Goal: Communication & Community: Answer question/provide support

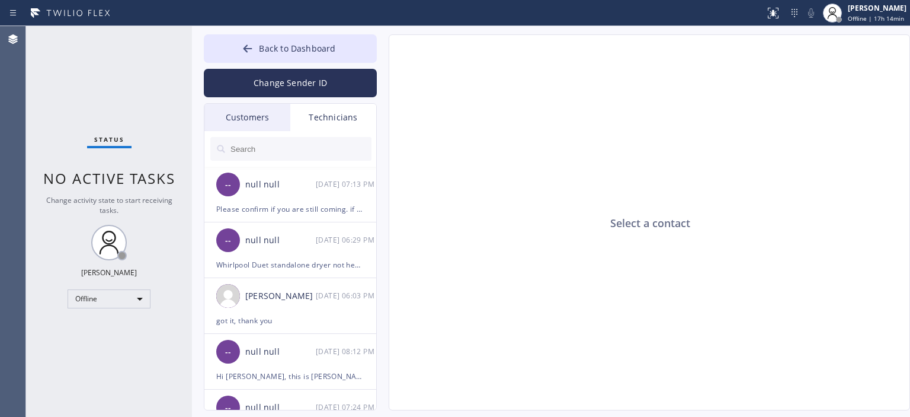
click at [271, 82] on button "Change Sender ID" at bounding box center [290, 83] width 173 height 28
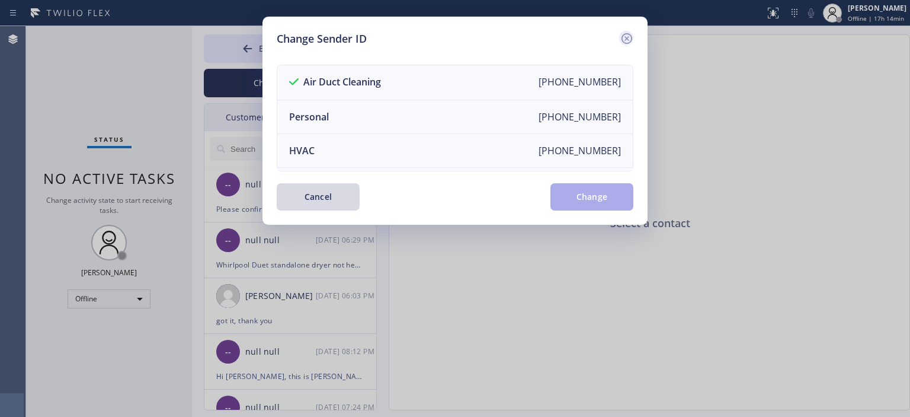
click at [630, 36] on icon at bounding box center [627, 38] width 14 height 14
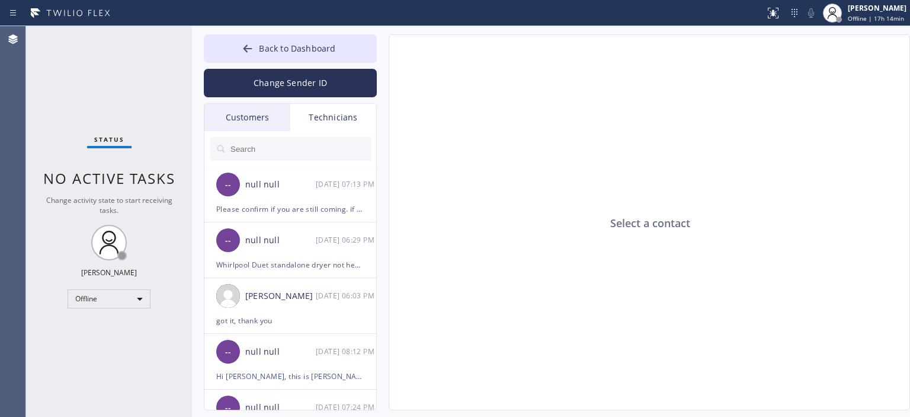
click at [279, 120] on div "Customers" at bounding box center [247, 117] width 86 height 27
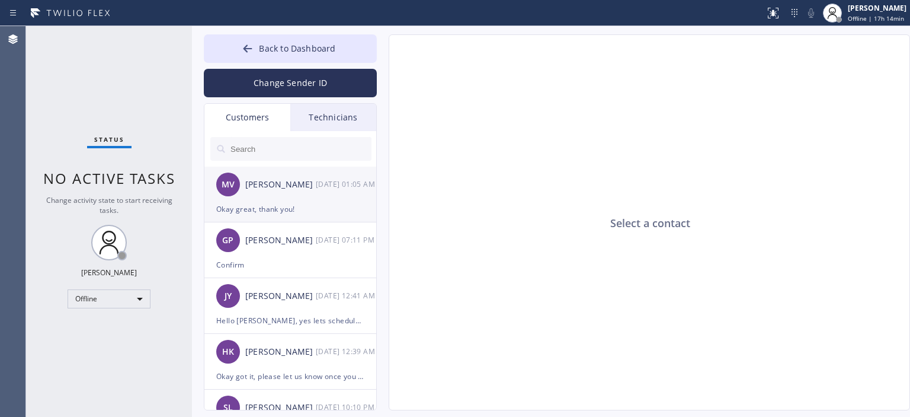
click at [302, 194] on div "MV [PERSON_NAME] [DATE] 01:05 AM" at bounding box center [290, 184] width 173 height 36
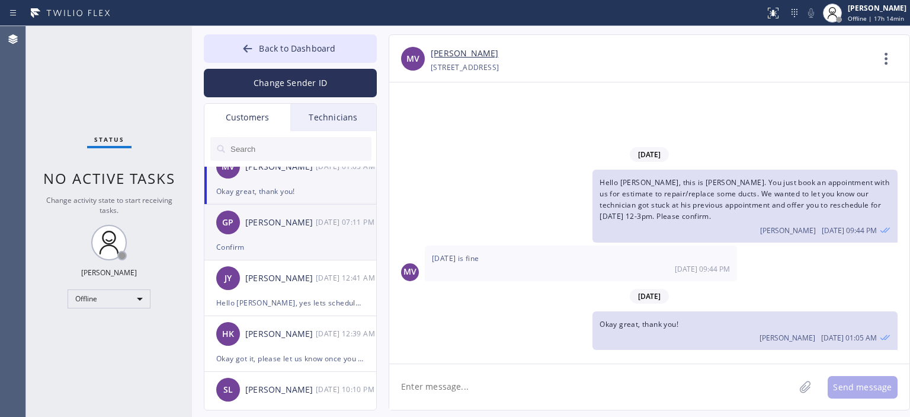
click at [309, 238] on div "GP [PERSON_NAME] [DATE] 07:11 PM" at bounding box center [290, 222] width 173 height 36
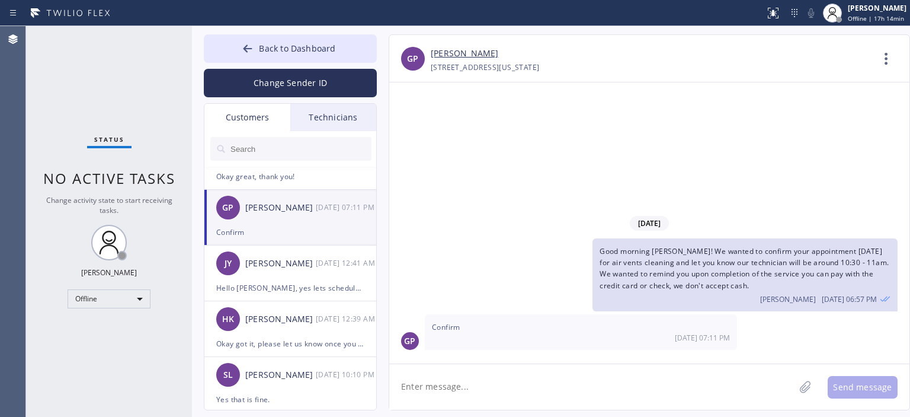
scroll to position [32, 0]
click at [309, 257] on div "[PERSON_NAME]" at bounding box center [280, 264] width 71 height 14
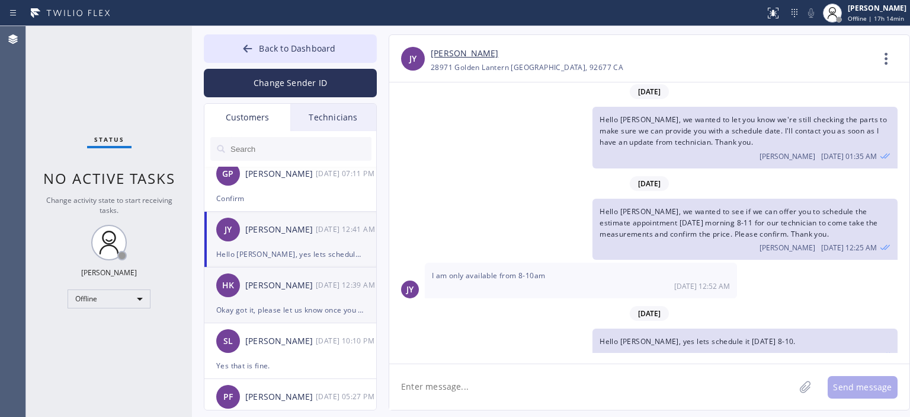
scroll to position [68, 0]
click at [301, 290] on div "HK [PERSON_NAME] [DATE] 12:39 AM" at bounding box center [290, 284] width 173 height 36
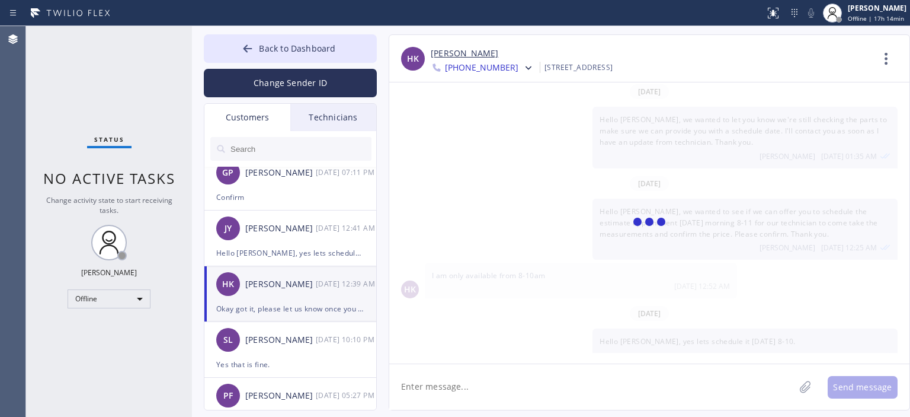
scroll to position [0, 0]
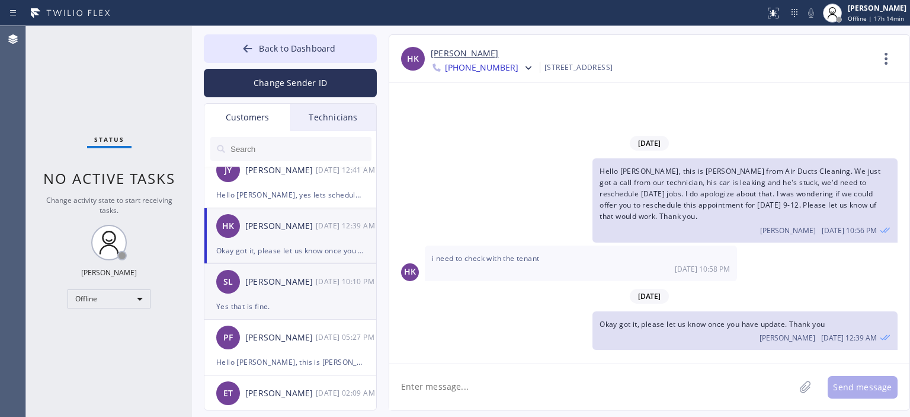
click at [299, 299] on div "Yes that is fine." at bounding box center [290, 306] width 148 height 14
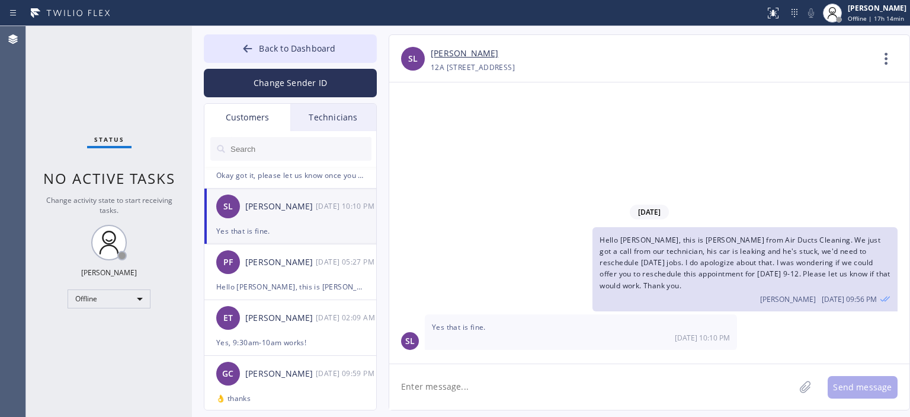
scroll to position [201, 0]
click at [297, 271] on div "PF [PERSON_NAME] [DATE] 05:27 PM" at bounding box center [290, 262] width 173 height 36
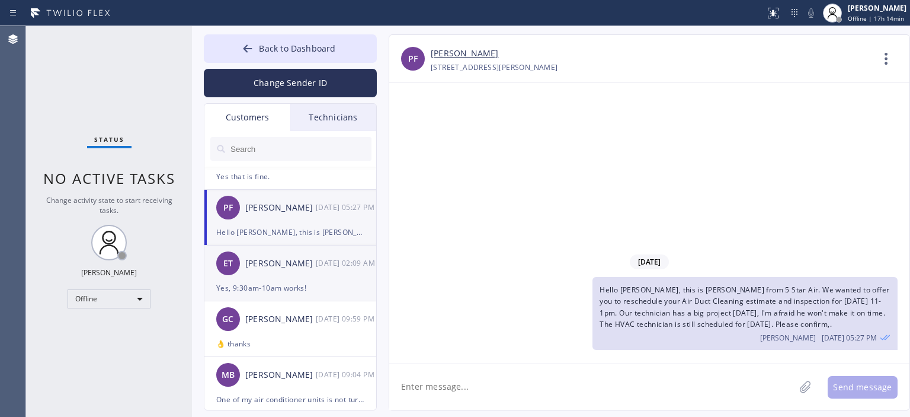
click at [297, 287] on div "Yes, 9:30am-10am works!" at bounding box center [290, 288] width 148 height 14
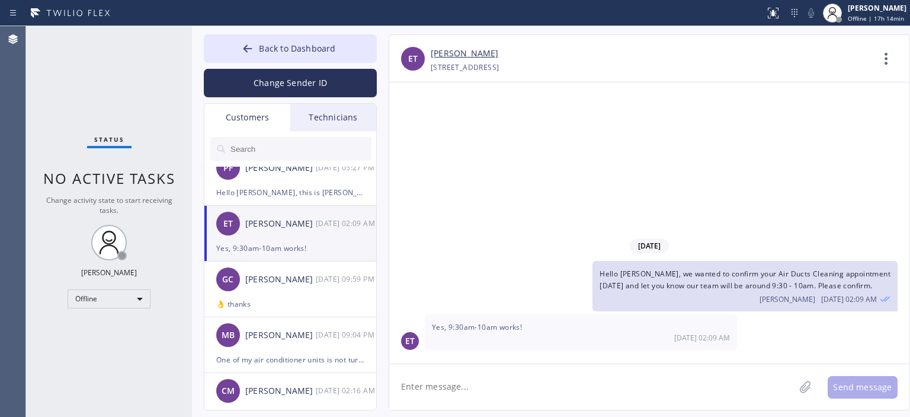
scroll to position [296, 0]
click at [300, 297] on div "👌 thanks" at bounding box center [290, 303] width 148 height 14
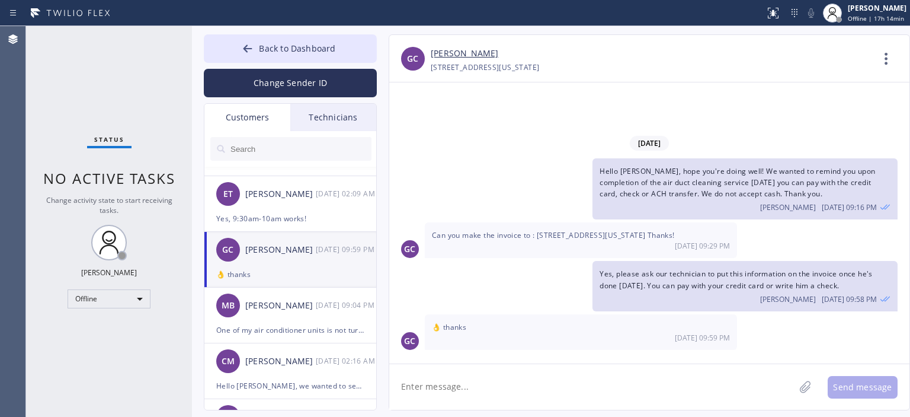
scroll to position [324, 0]
click at [303, 322] on div "MB [PERSON_NAME] [DATE] 09:04 PM" at bounding box center [290, 306] width 173 height 36
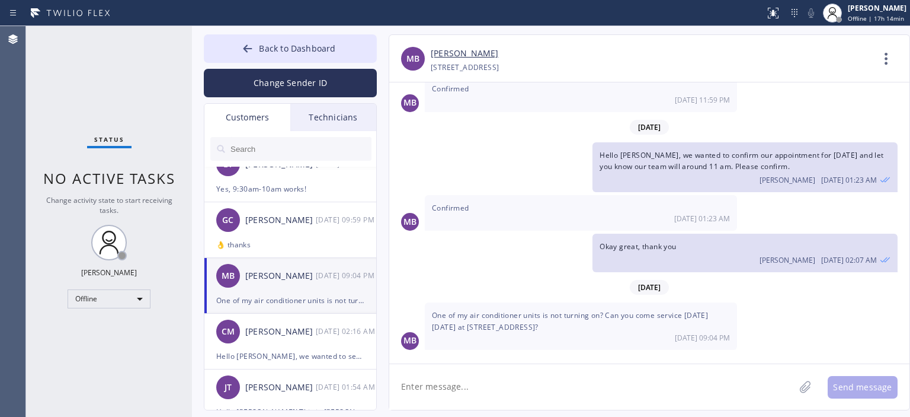
scroll to position [353, 0]
click at [297, 356] on div "Hello [PERSON_NAME], we wanted to see if we could offer you to reschedule the A…" at bounding box center [290, 357] width 148 height 14
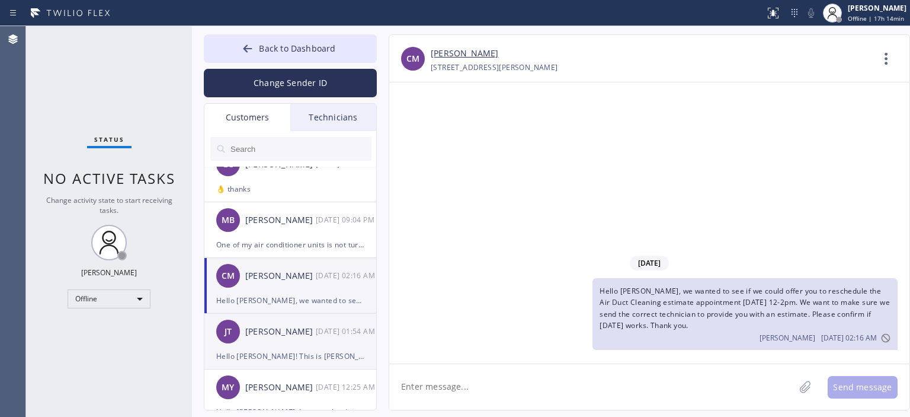
scroll to position [422, 0]
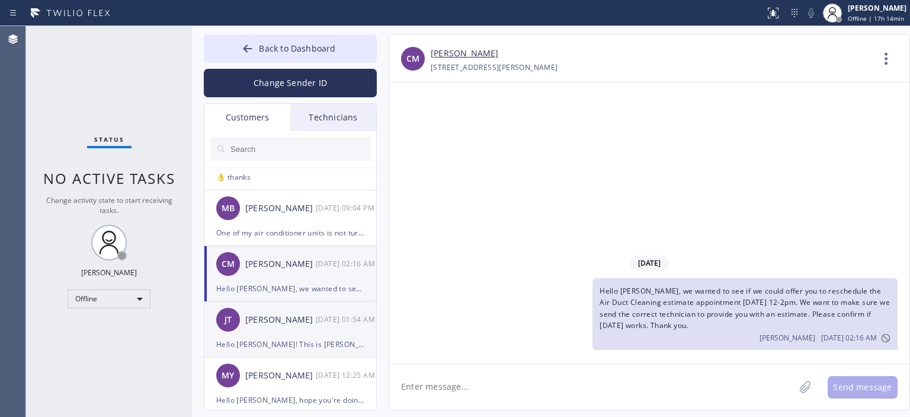
click at [278, 326] on div "[PERSON_NAME] [DATE] 01:54 AM" at bounding box center [290, 320] width 173 height 36
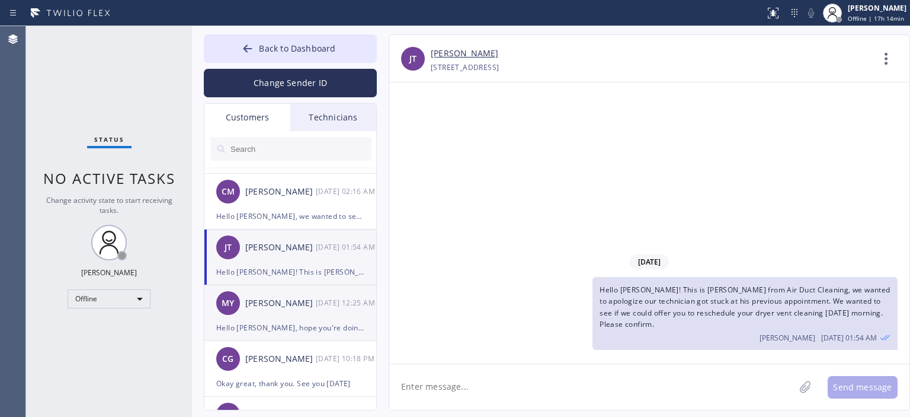
scroll to position [493, 0]
click at [296, 342] on li "MY [PERSON_NAME] [DATE] 12:25 AM Hello [PERSON_NAME], hope you're doing well! W…" at bounding box center [290, 370] width 173 height 56
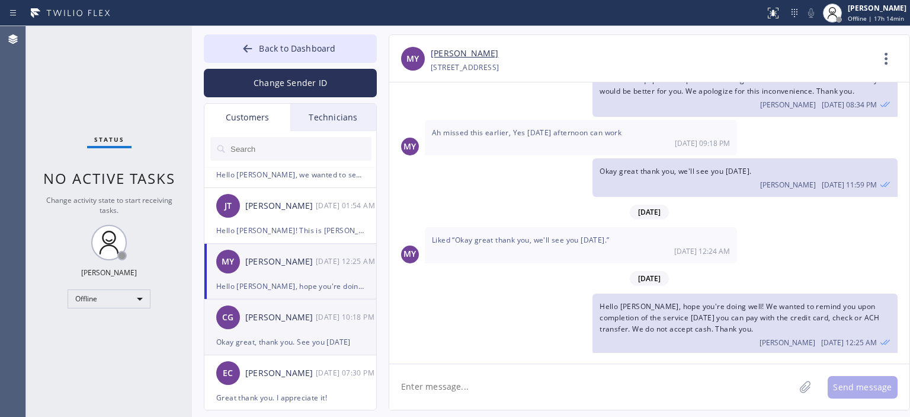
scroll to position [536, 0]
click at [293, 336] on div "Okay great, thank you. See you [DATE]" at bounding box center [290, 342] width 148 height 14
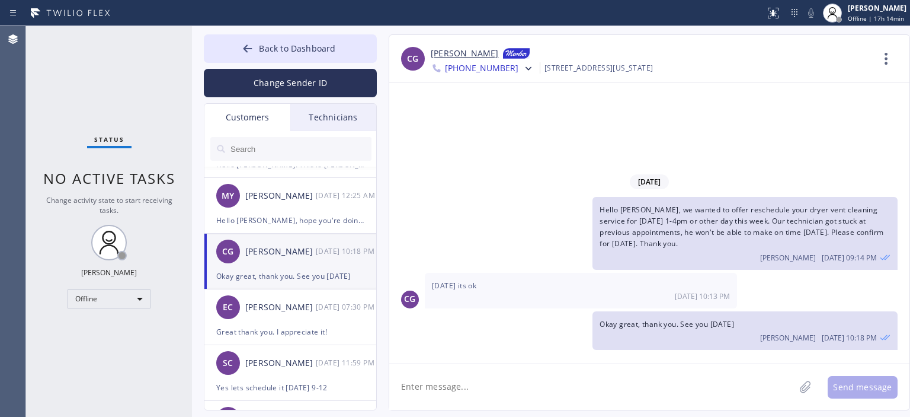
scroll to position [601, 0]
click at [294, 325] on div "Great thank you. I appreciate it!" at bounding box center [290, 332] width 148 height 14
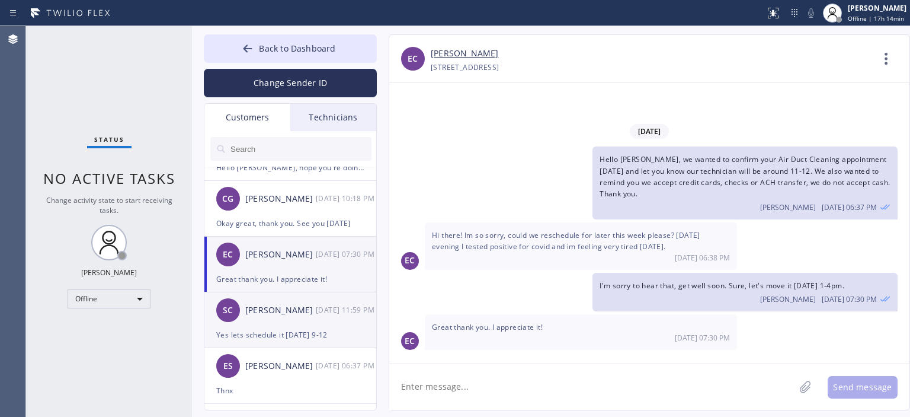
scroll to position [654, 0]
click at [291, 329] on div "Yes lets schedule it [DATE] 9-12" at bounding box center [290, 335] width 148 height 14
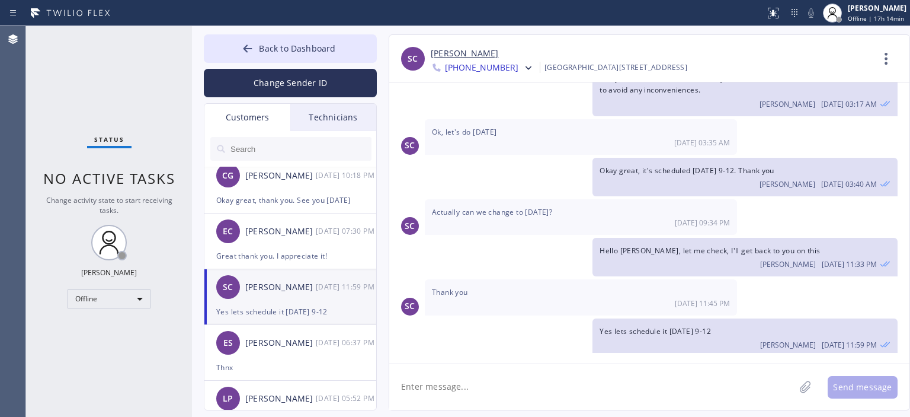
scroll to position [682, 0]
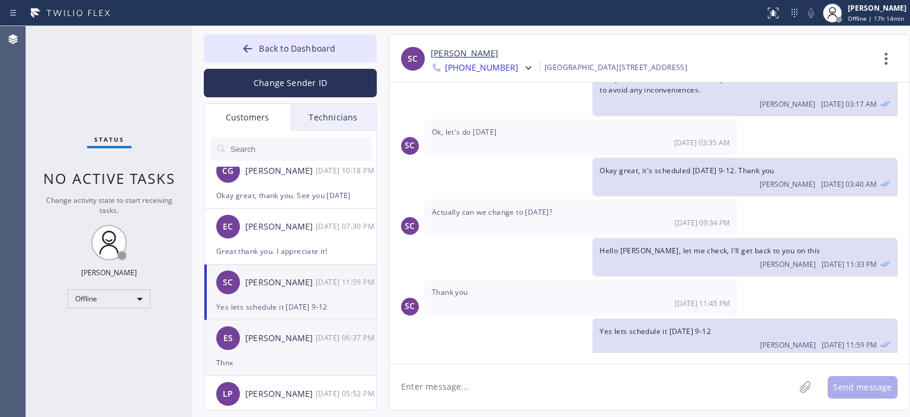
click at [294, 339] on div "[PERSON_NAME]" at bounding box center [280, 338] width 71 height 14
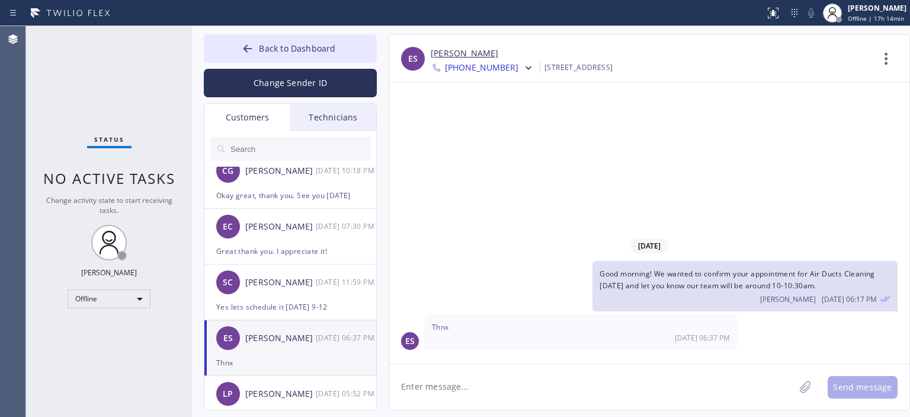
scroll to position [0, 0]
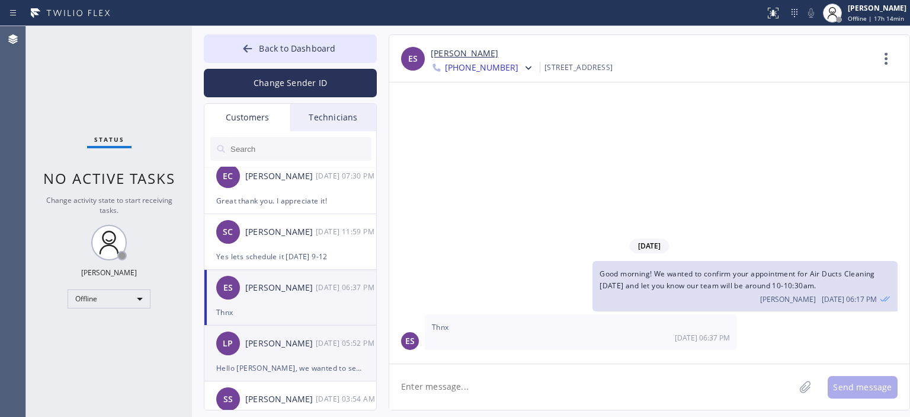
click at [303, 355] on div "LP [PERSON_NAME] [DATE] 05:52 PM" at bounding box center [290, 343] width 173 height 36
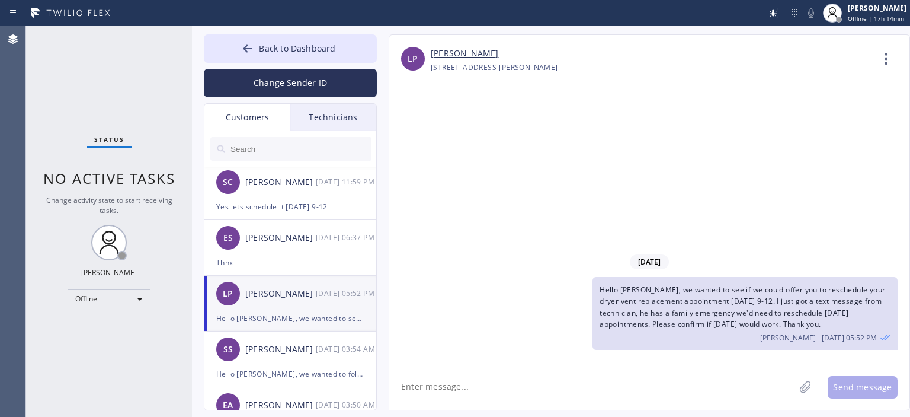
scroll to position [782, 0]
click at [293, 357] on div "SS [PERSON_NAME] [DATE] 03:54 AM" at bounding box center [290, 349] width 173 height 36
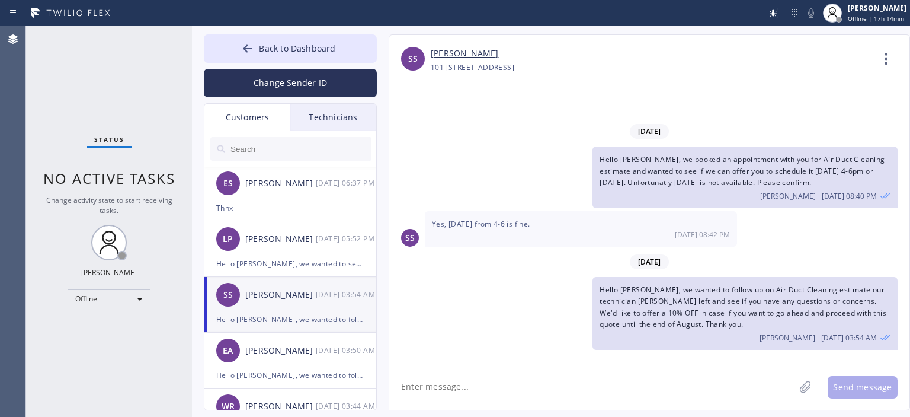
scroll to position [837, 0]
click at [291, 350] on div "[PERSON_NAME]" at bounding box center [280, 351] width 71 height 14
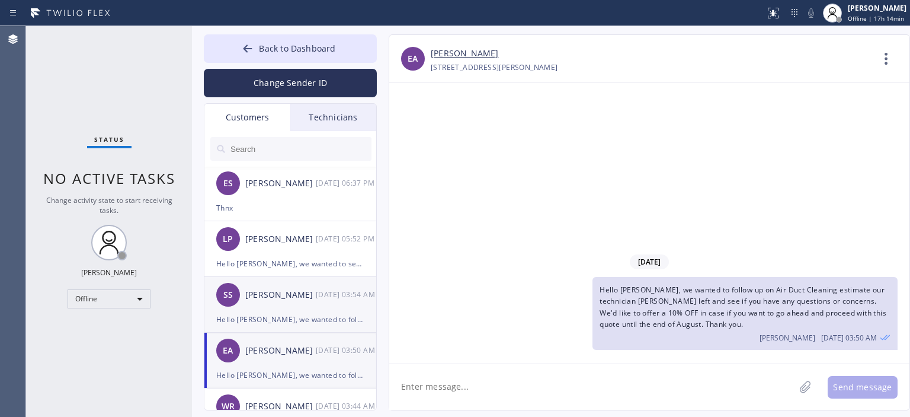
click at [296, 300] on div "[PERSON_NAME]" at bounding box center [280, 295] width 71 height 14
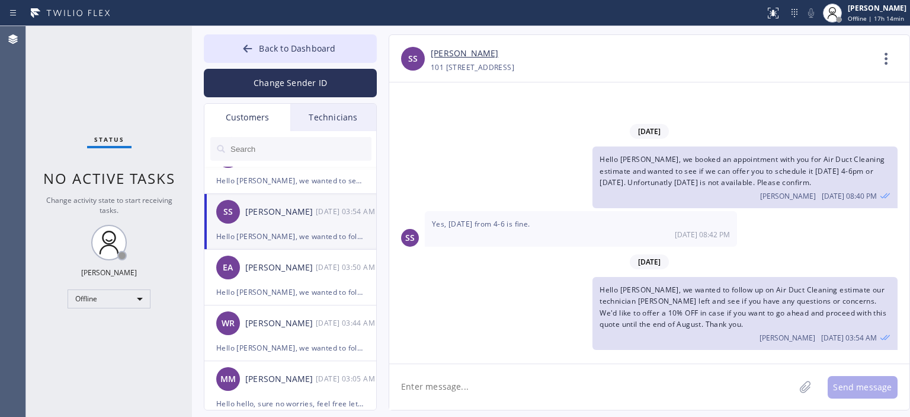
scroll to position [920, 0]
click at [296, 326] on div "[PERSON_NAME]" at bounding box center [280, 323] width 71 height 14
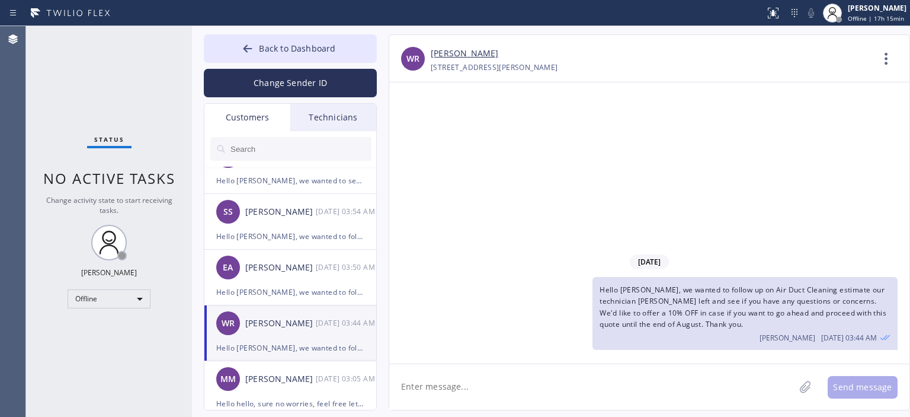
scroll to position [982, 0]
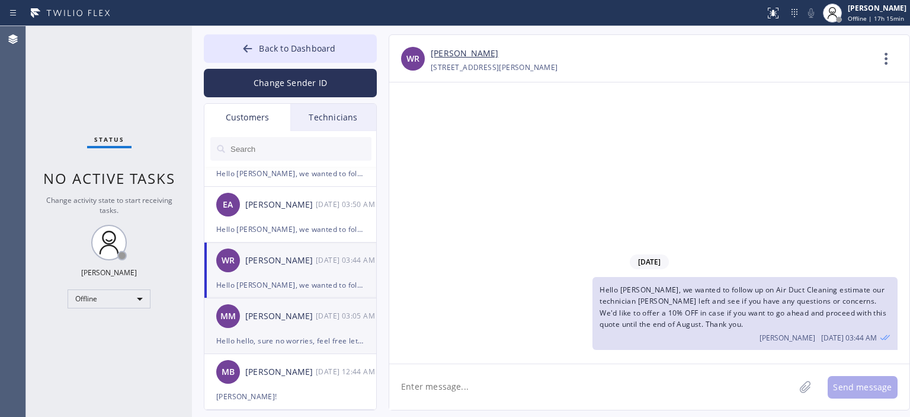
click at [296, 334] on div "Hello hello, sure no worries, feel free let me know when you ready to schedule …" at bounding box center [290, 341] width 148 height 14
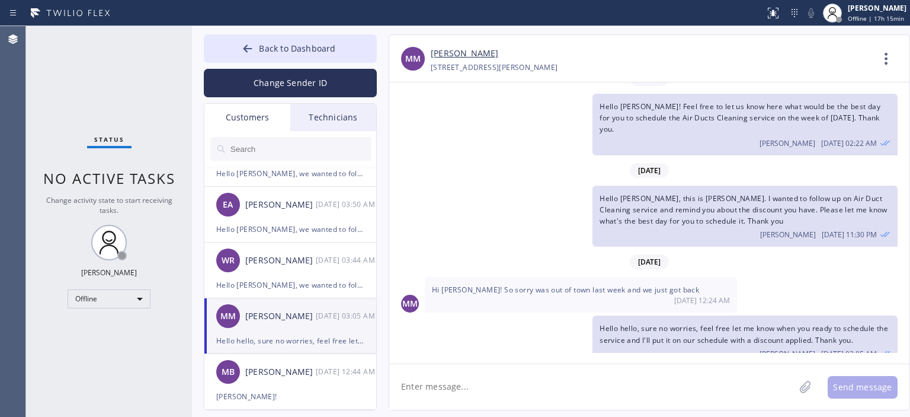
scroll to position [1037, 0]
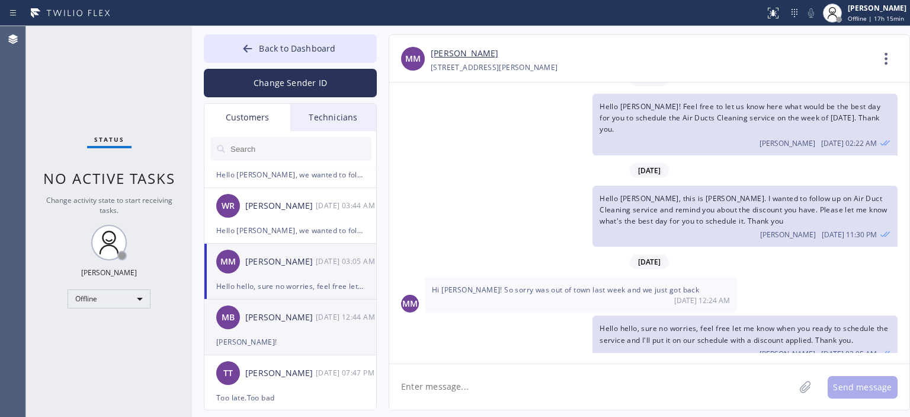
click at [295, 337] on div "[PERSON_NAME]!" at bounding box center [290, 342] width 148 height 14
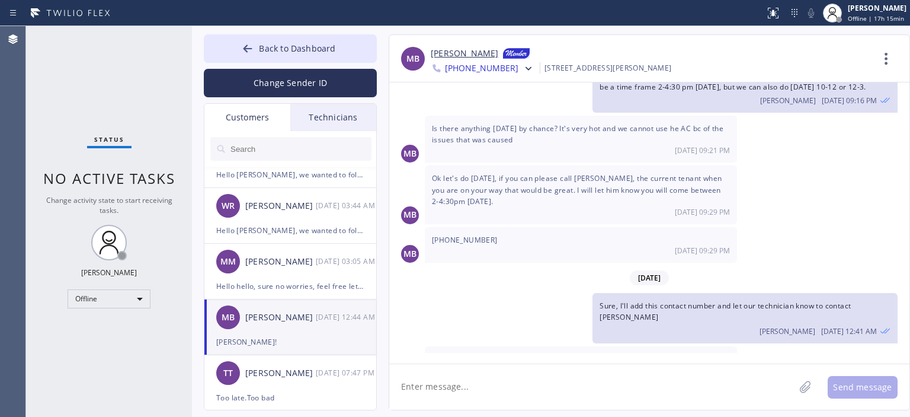
scroll to position [1091, 0]
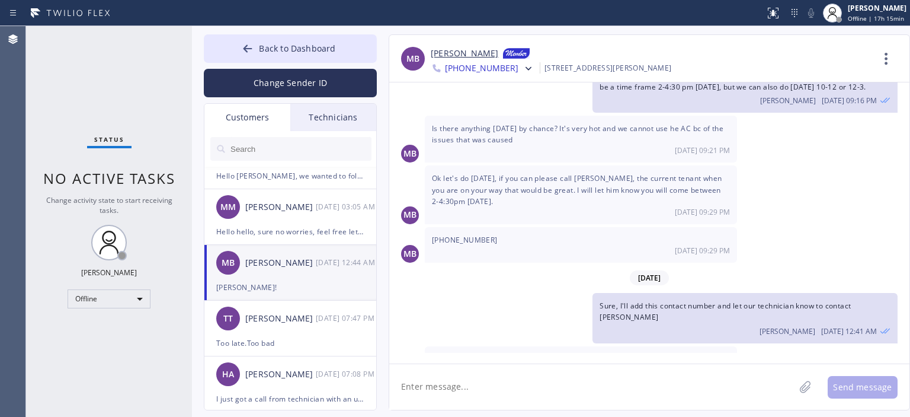
click at [295, 337] on div "Too late.Too bad" at bounding box center [290, 343] width 148 height 14
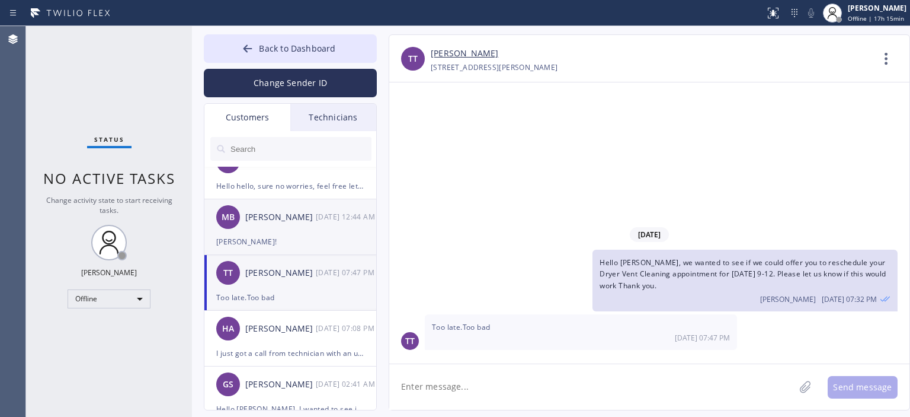
scroll to position [1137, 0]
click at [295, 337] on div "HA [PERSON_NAME] [DATE] 07:08 PM" at bounding box center [290, 328] width 173 height 36
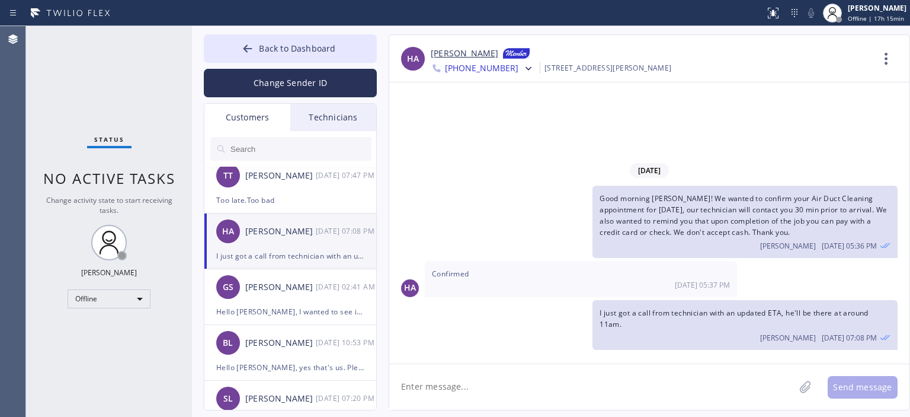
scroll to position [0, 0]
click at [284, 308] on div "Hello [PERSON_NAME], I wanted to see if you have an update on Air Duct Cleaning…" at bounding box center [290, 312] width 148 height 14
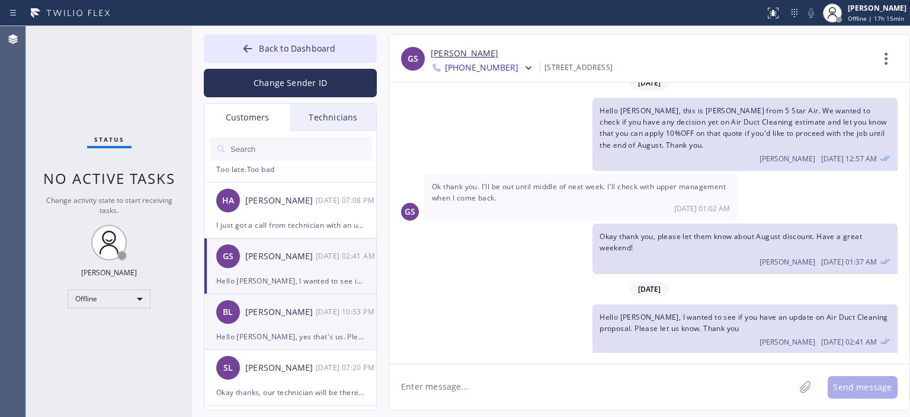
click at [292, 325] on div "[PERSON_NAME] [DATE] 10:53 PM" at bounding box center [290, 312] width 173 height 36
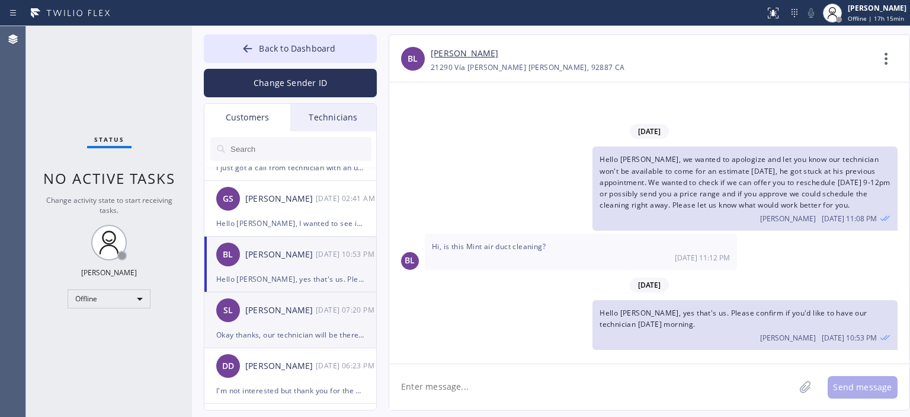
click at [282, 315] on div "[PERSON_NAME]" at bounding box center [280, 310] width 71 height 14
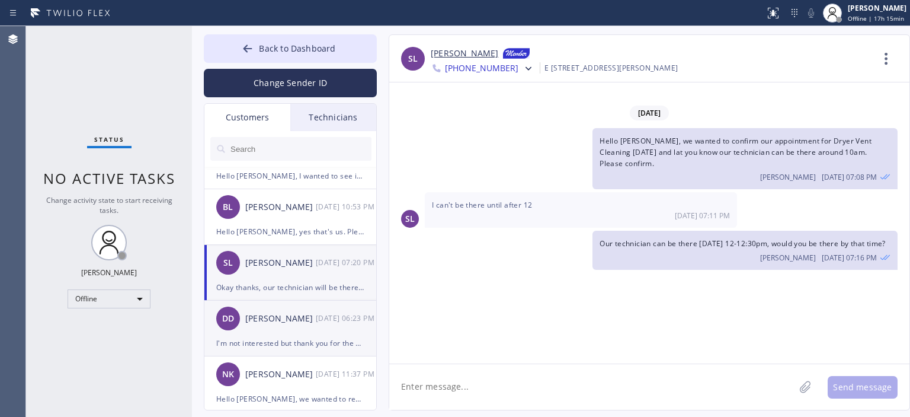
click at [283, 322] on div "[PERSON_NAME]" at bounding box center [280, 319] width 71 height 14
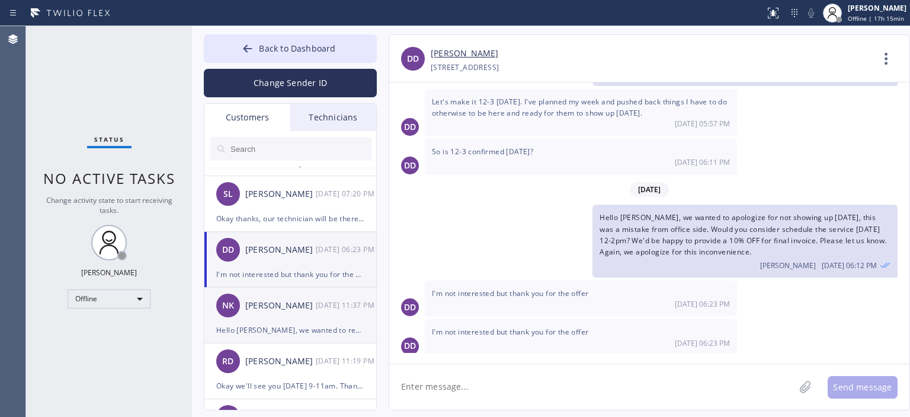
click at [296, 313] on div "[PERSON_NAME] [DATE] 11:37 PM" at bounding box center [290, 305] width 173 height 36
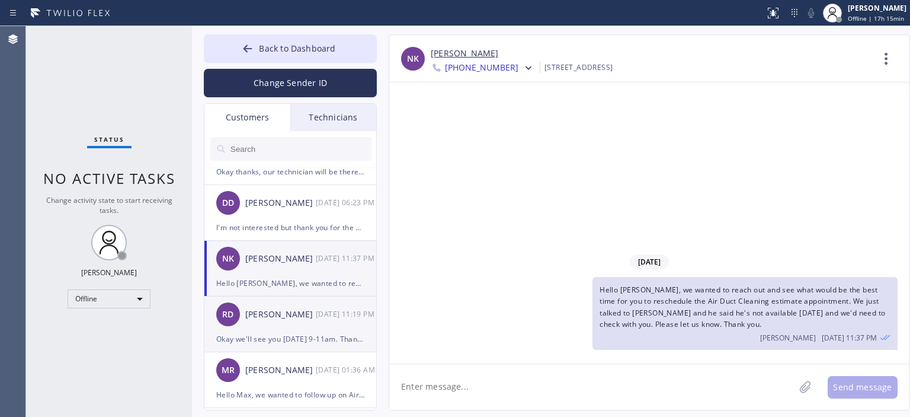
click at [295, 319] on div "[PERSON_NAME]" at bounding box center [280, 315] width 71 height 14
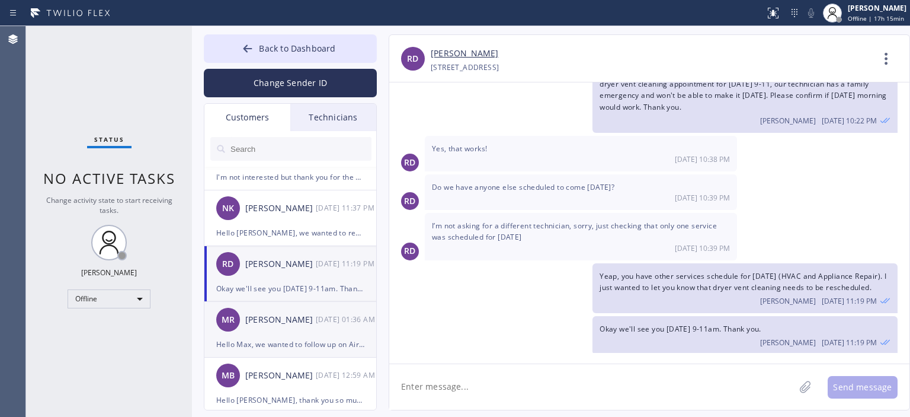
click at [293, 324] on div "[PERSON_NAME]" at bounding box center [280, 320] width 71 height 14
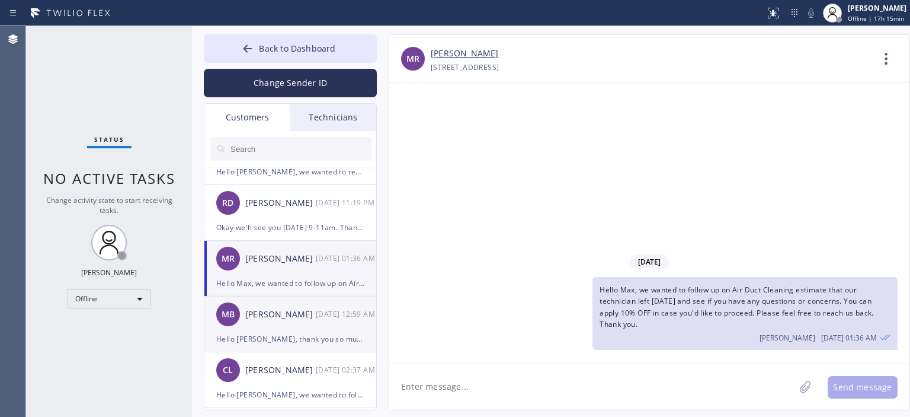
click at [296, 323] on div "MB [PERSON_NAME] [DATE] 12:59 AM" at bounding box center [290, 314] width 173 height 36
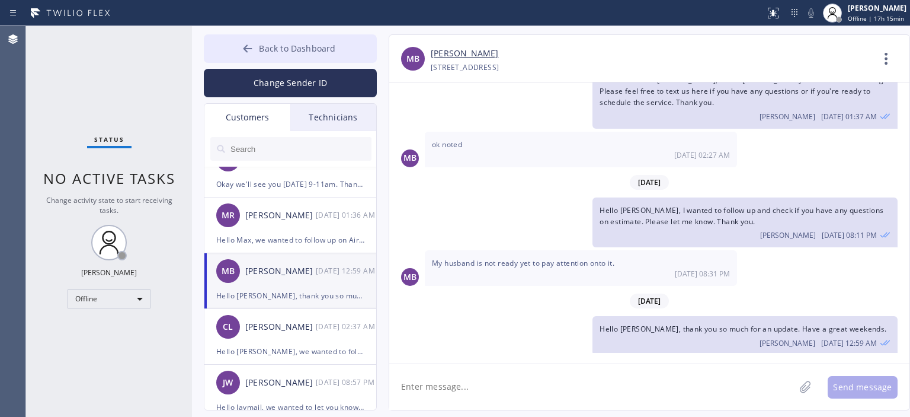
click at [238, 52] on button "Back to Dashboard" at bounding box center [290, 48] width 173 height 28
